Goal: Task Accomplishment & Management: Complete application form

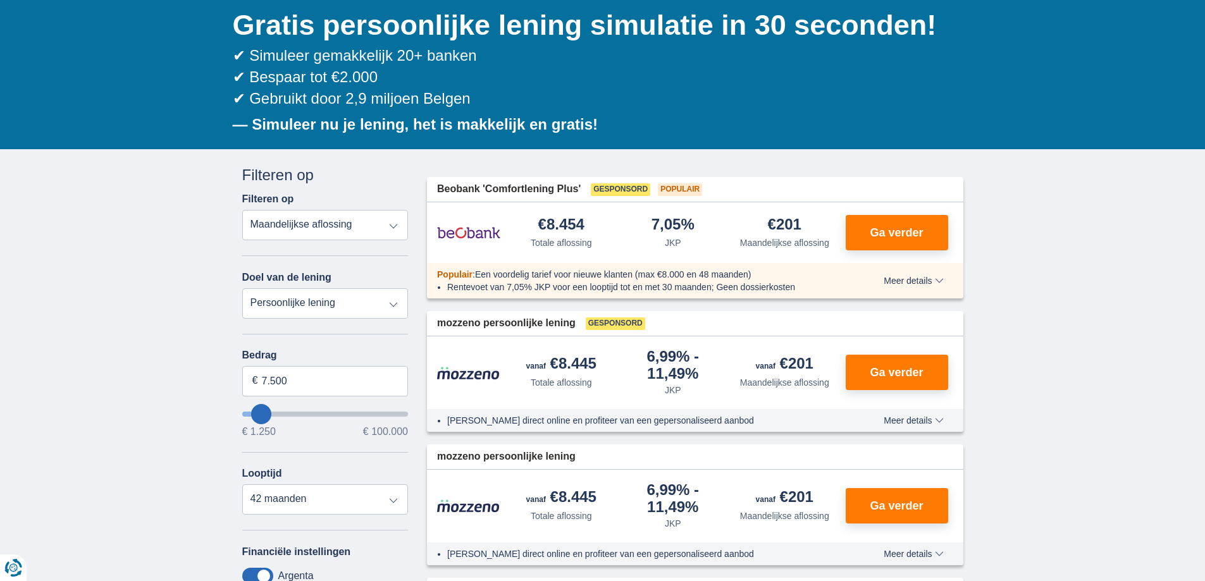
click at [290, 304] on select "Persoonlijke lening Auto Moto / fiets Mobilhome / caravan Renovatie Energie Sch…" at bounding box center [325, 303] width 166 height 30
select select "vehicleLoan"
click at [242, 288] on select "Persoonlijke lening Auto Moto / fiets Mobilhome / caravan Renovatie Energie Sch…" at bounding box center [325, 303] width 166 height 30
select select "3-4"
type input "15.000"
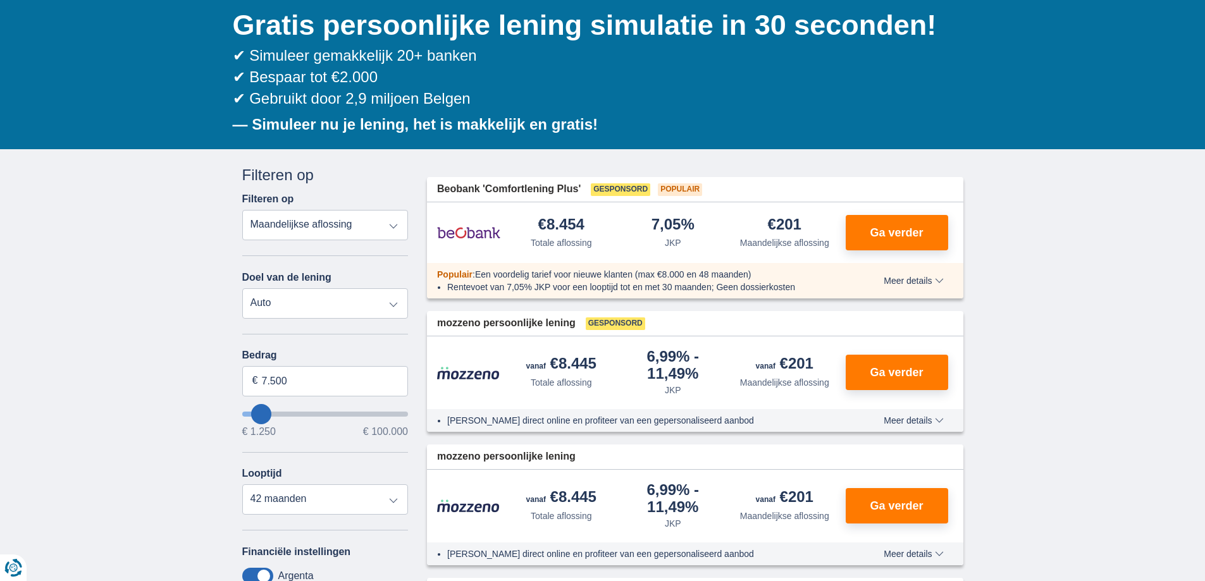
type input "15250"
select select "60"
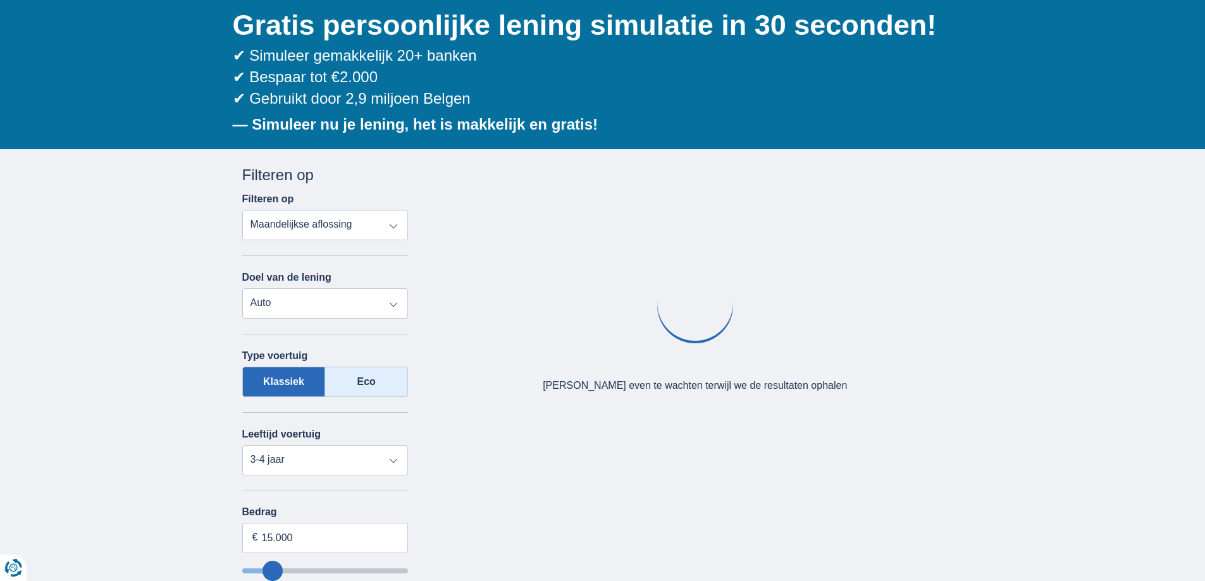
click at [366, 378] on label "Eco" at bounding box center [366, 382] width 83 height 30
click at [0, 0] on input "Eco" at bounding box center [0, 0] width 0 height 0
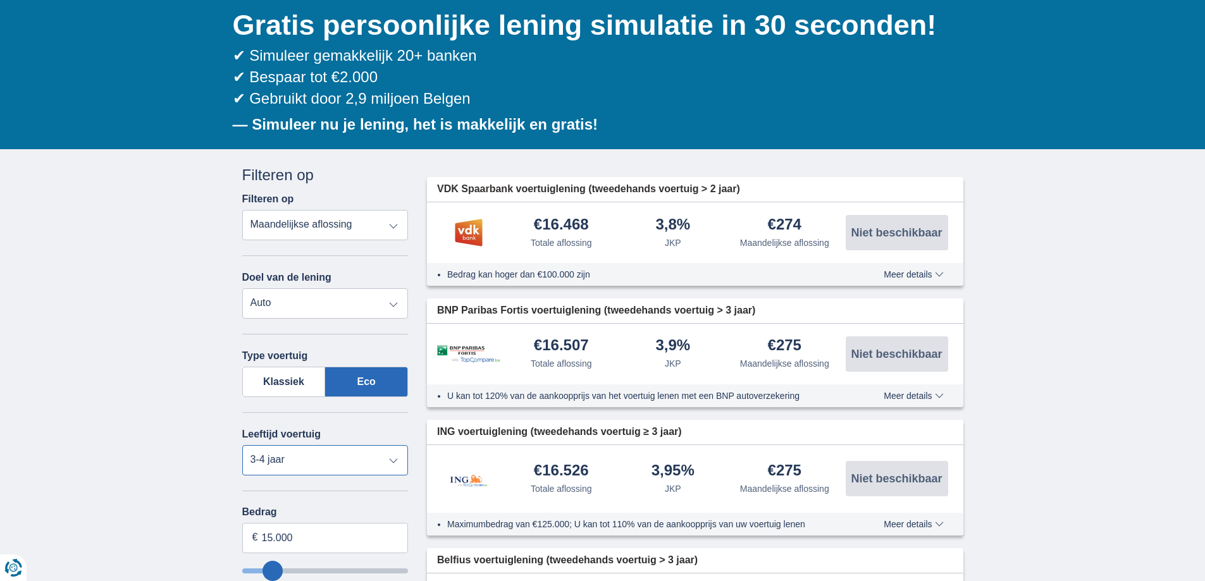
drag, startPoint x: 305, startPoint y: 463, endPoint x: 337, endPoint y: 505, distance: 53.3
click at [305, 464] on select "Nieuw 0-1 jaar 1-2 jaar 2-3 jaar 3-4 jaar 4-5 jaar 5+ jaar" at bounding box center [325, 460] width 166 height 30
select select "new"
click at [242, 445] on select "Nieuw 0-1 jaar 1-2 jaar 2-3 jaar 3-4 jaar 4-5 jaar 5+ jaar" at bounding box center [325, 460] width 166 height 30
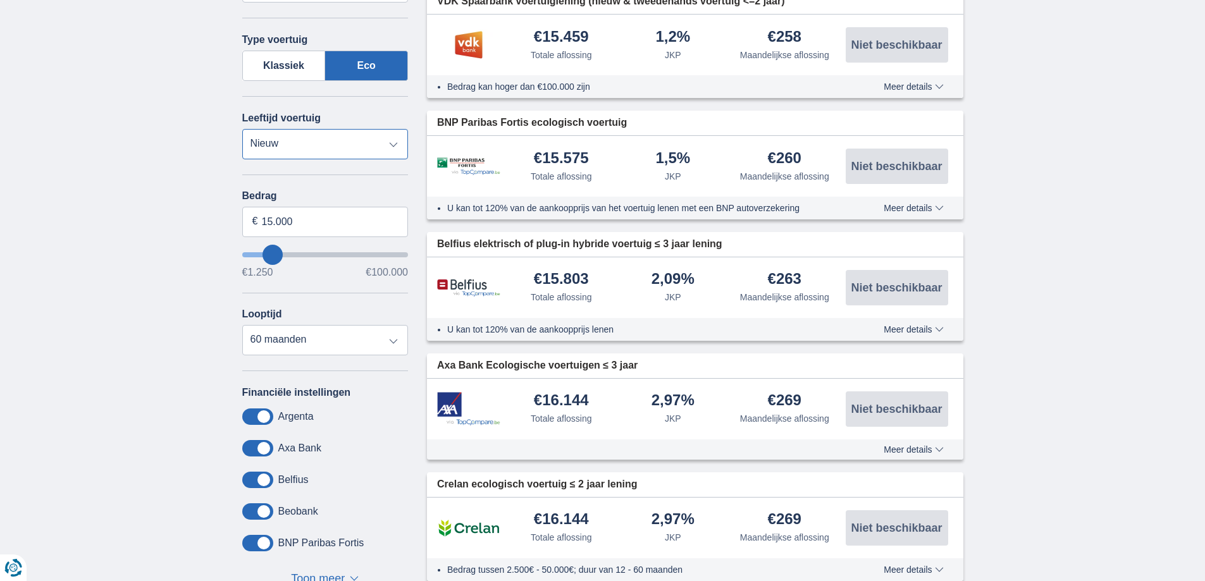
scroll to position [380, 0]
